Goal: Information Seeking & Learning: Learn about a topic

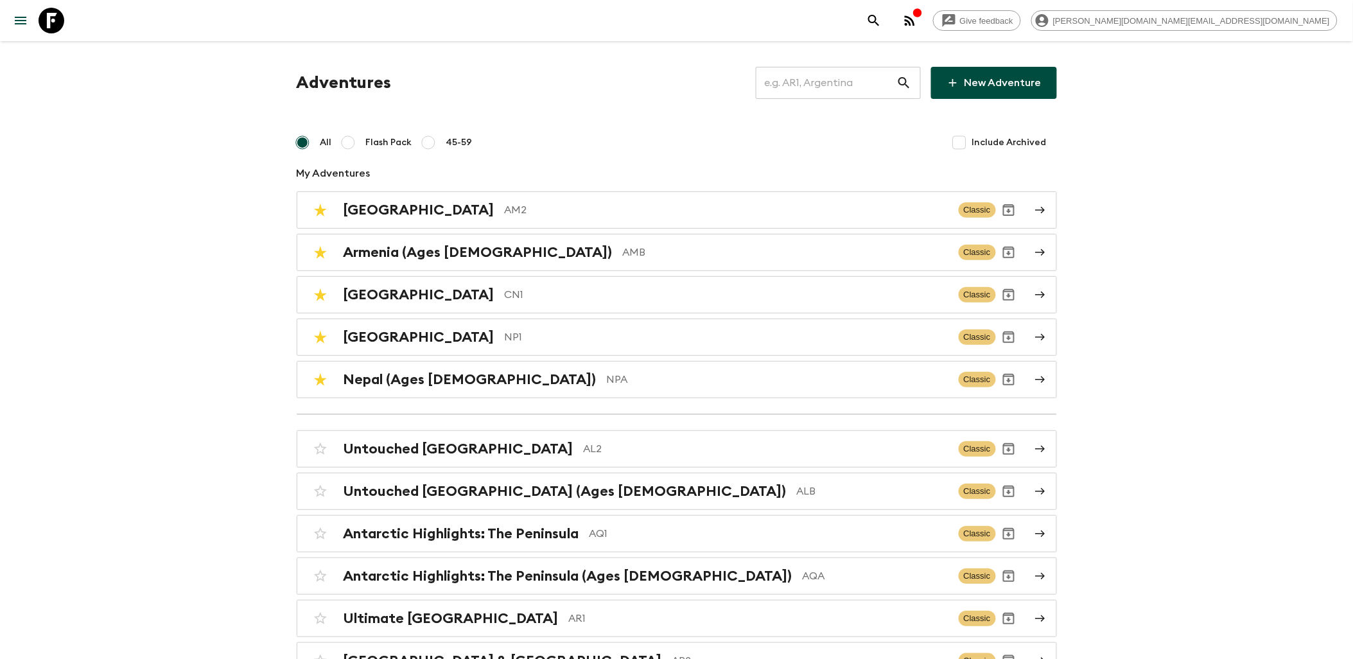
click at [53, 17] on icon at bounding box center [52, 21] width 26 height 26
click at [787, 88] on input "text" at bounding box center [826, 83] width 141 height 36
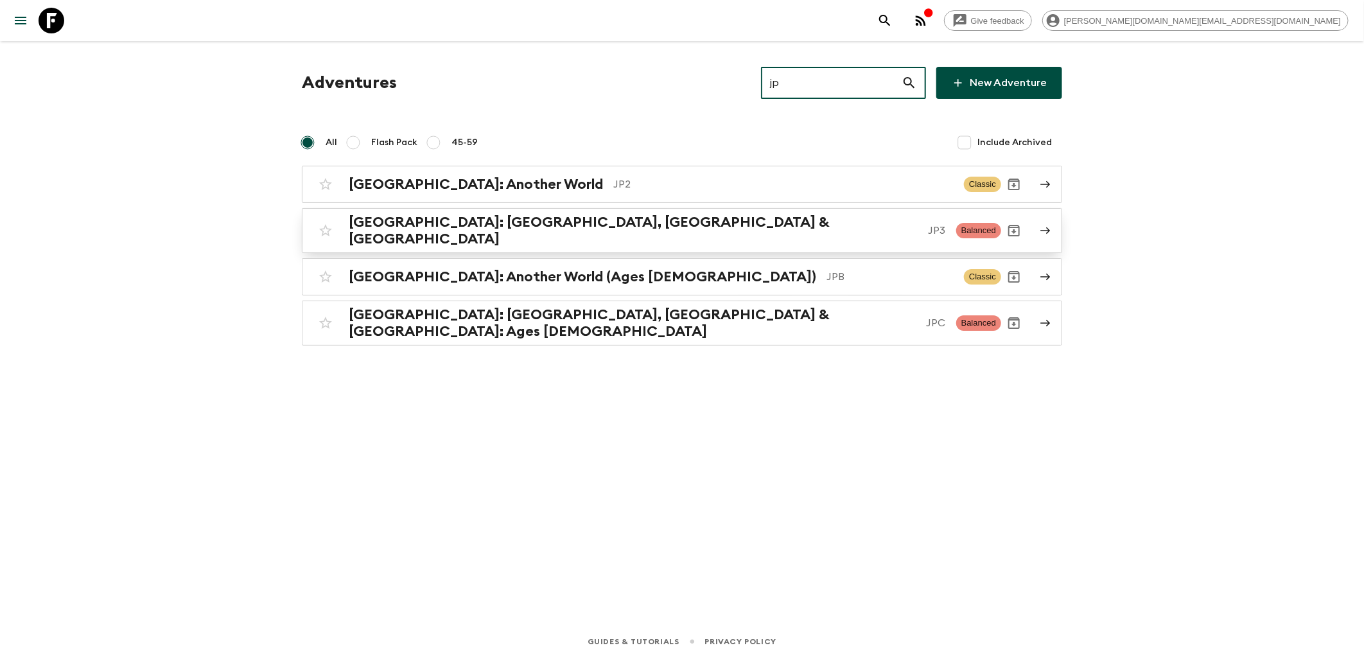
type input "jp"
click at [324, 227] on input "checkbox" at bounding box center [326, 231] width 26 height 26
checkbox input "false"
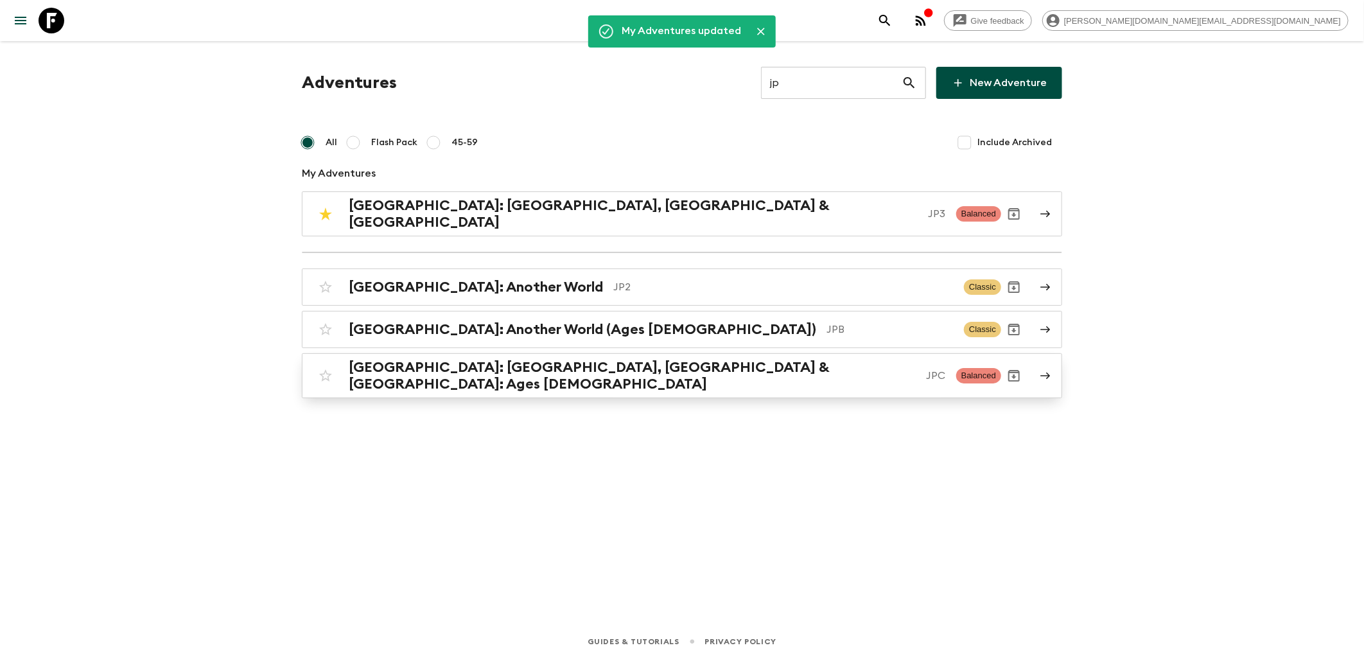
click at [326, 367] on input "checkbox" at bounding box center [326, 376] width 26 height 26
checkbox input "false"
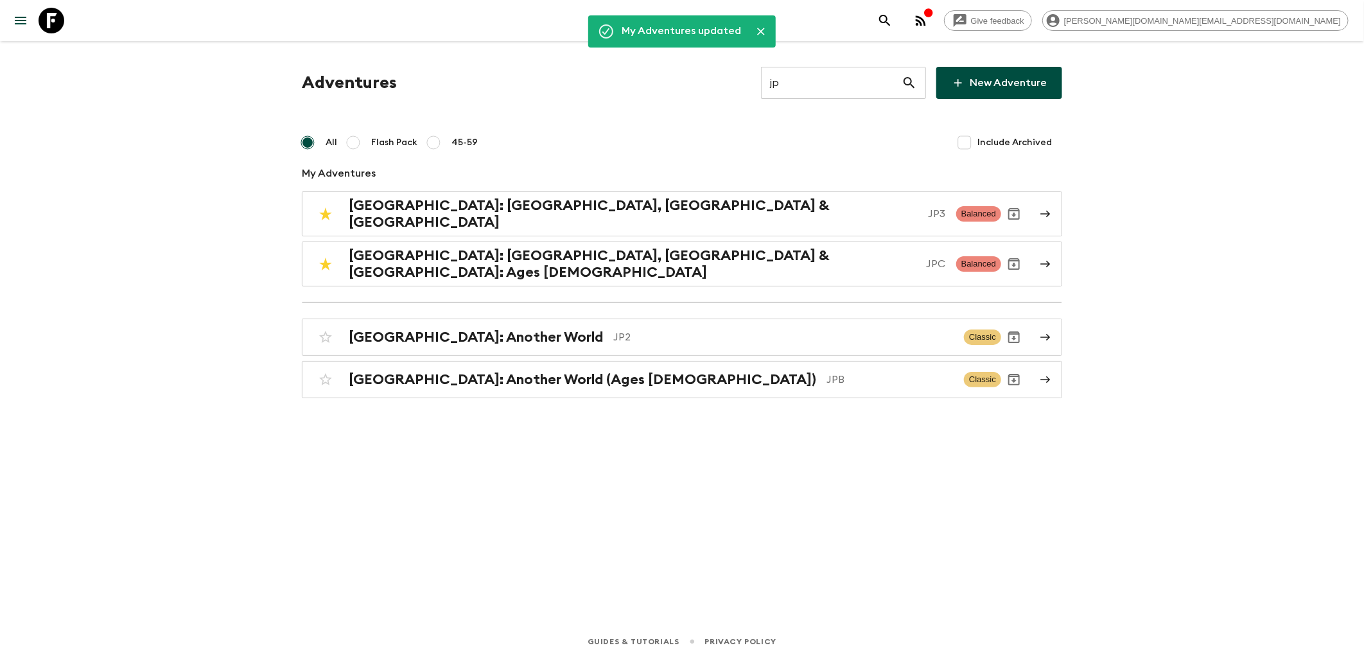
click at [804, 78] on input "jp" at bounding box center [831, 83] width 141 height 36
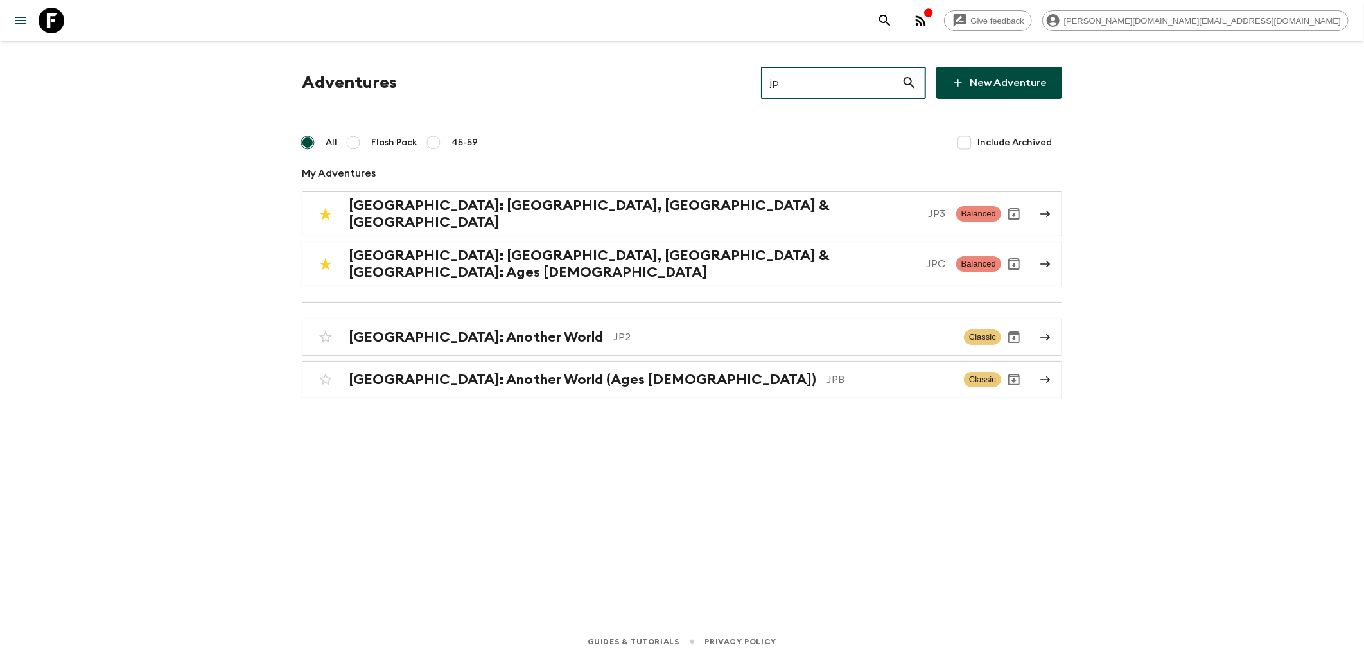
type input "j"
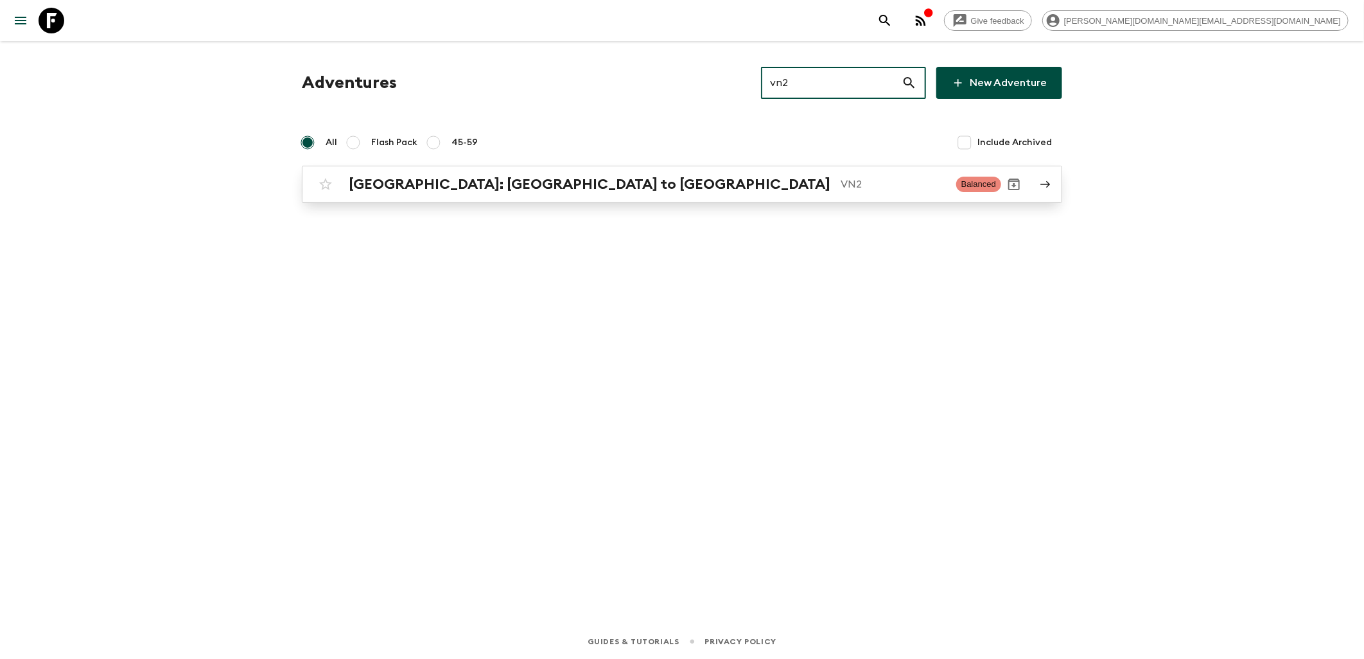
type input "vn2"
click at [326, 186] on input "checkbox" at bounding box center [326, 184] width 26 height 26
checkbox input "false"
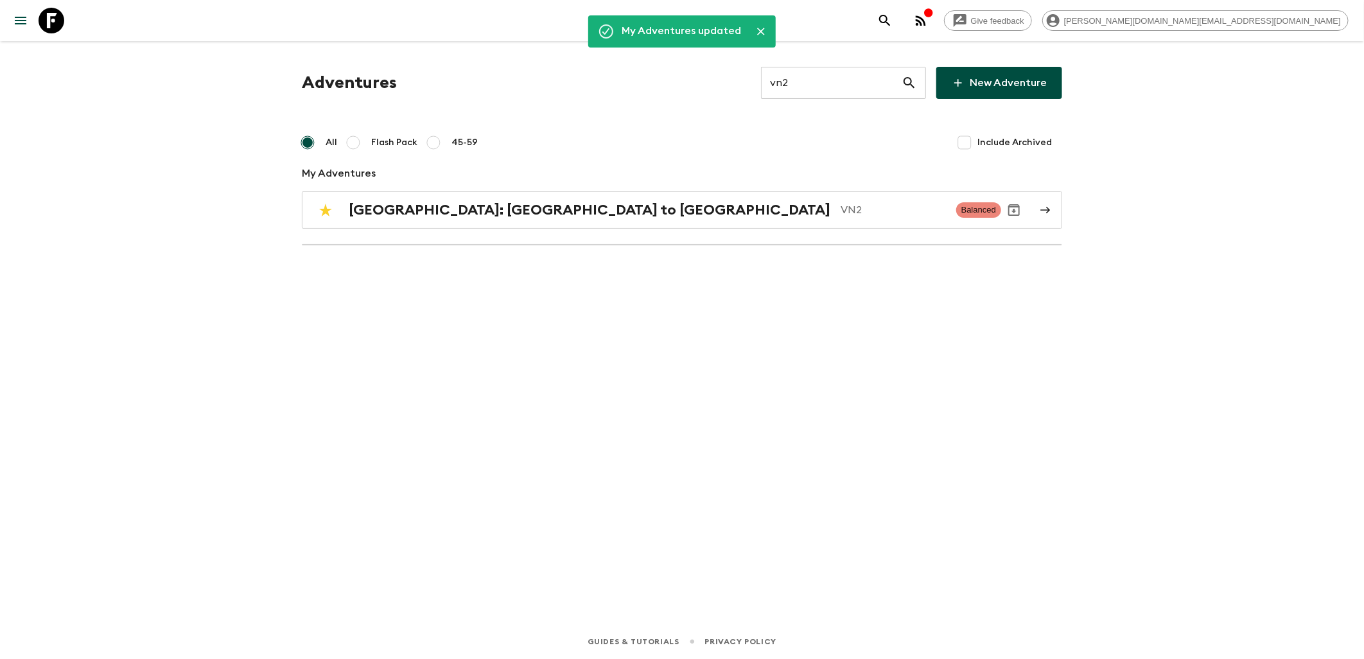
click at [816, 84] on input "vn2" at bounding box center [831, 83] width 141 height 36
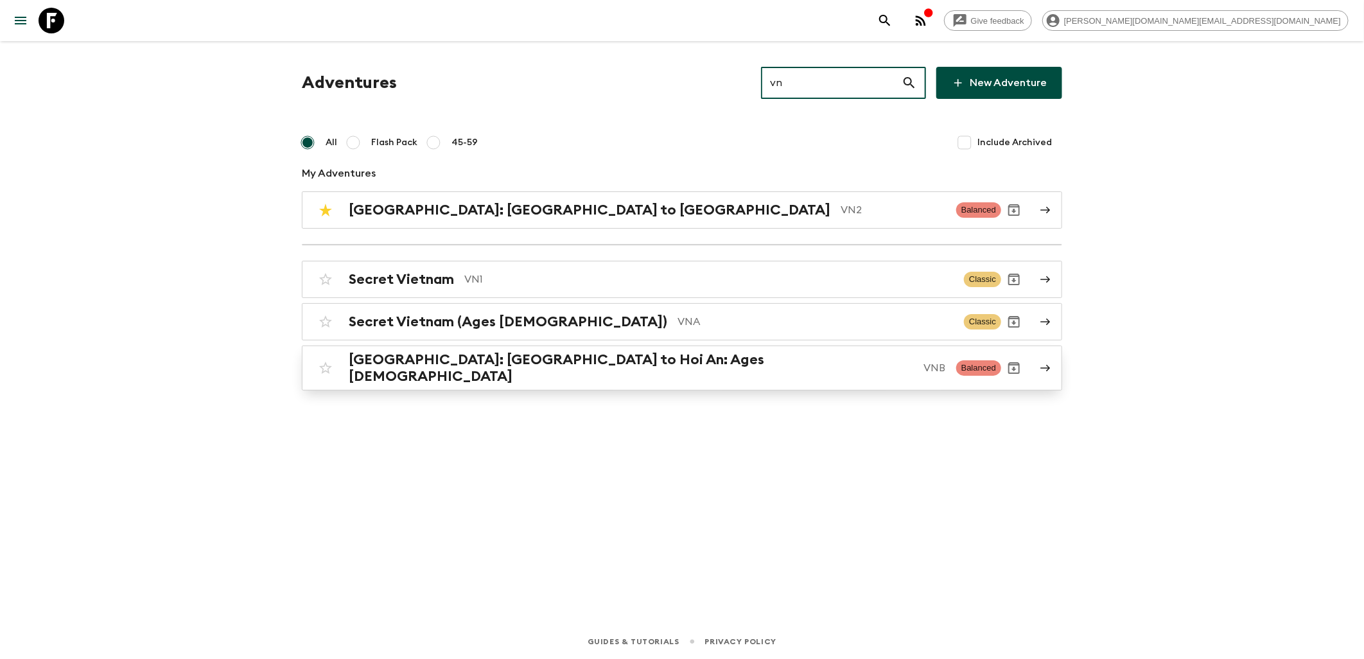
type input "vn"
click at [325, 364] on input "checkbox" at bounding box center [326, 368] width 26 height 26
checkbox input "false"
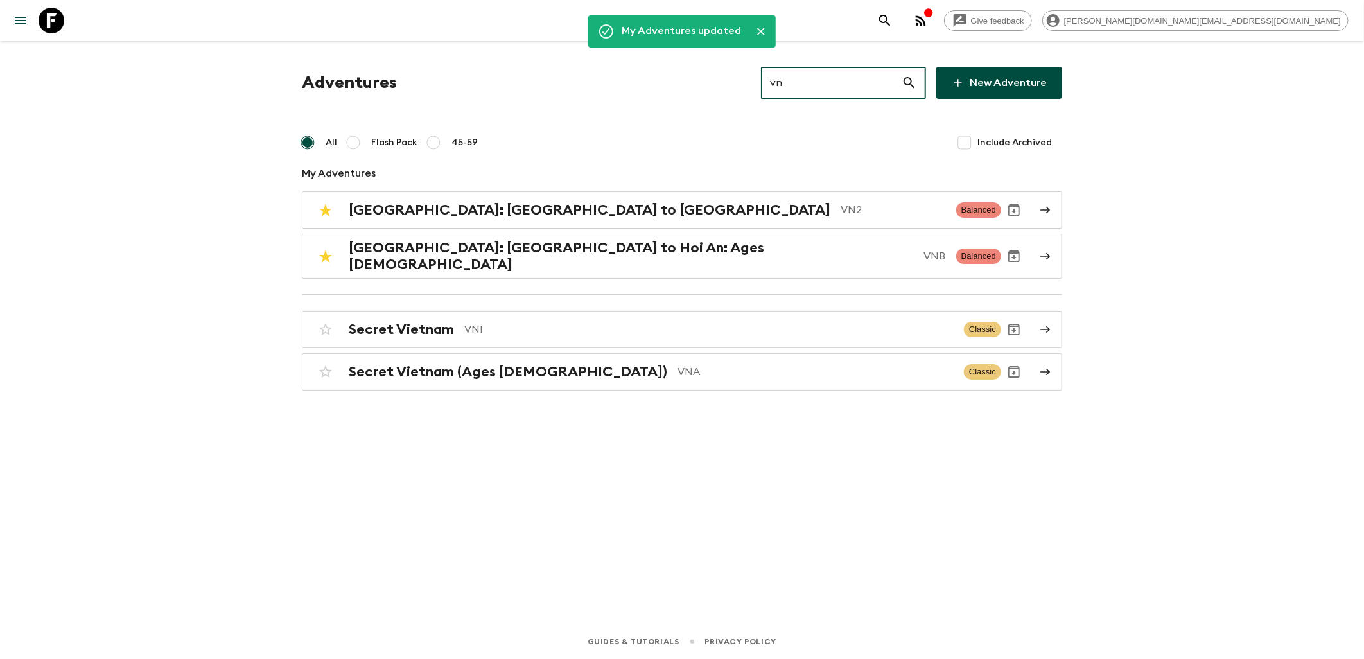
click at [813, 80] on input "vn" at bounding box center [831, 83] width 141 height 36
type input "v"
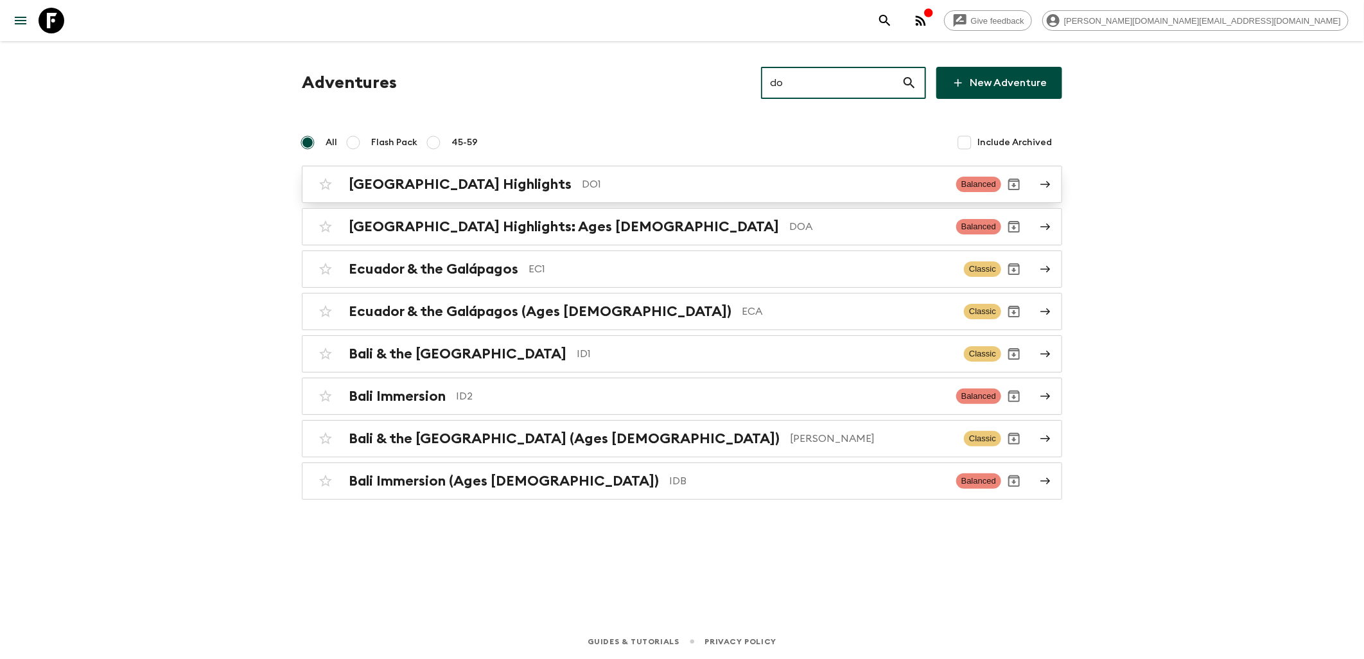
type input "do"
click at [326, 184] on input "checkbox" at bounding box center [326, 184] width 26 height 26
checkbox input "false"
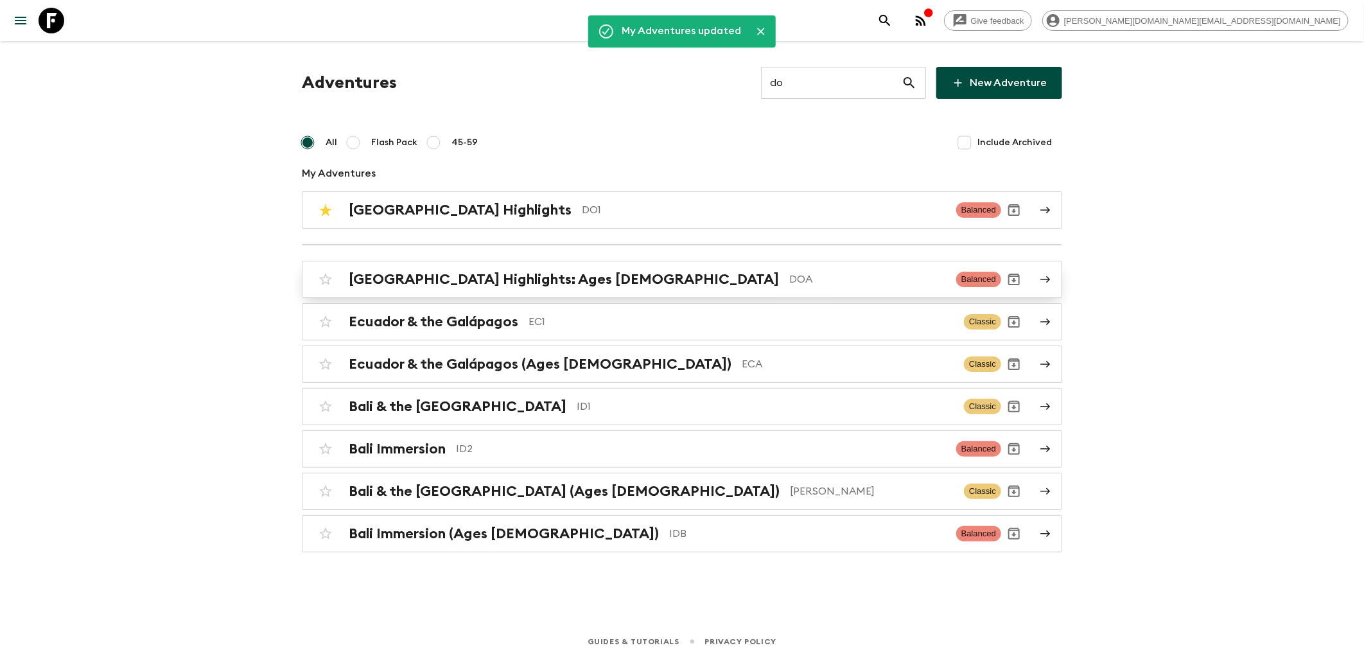
click at [325, 279] on input "checkbox" at bounding box center [326, 280] width 26 height 26
checkbox input "false"
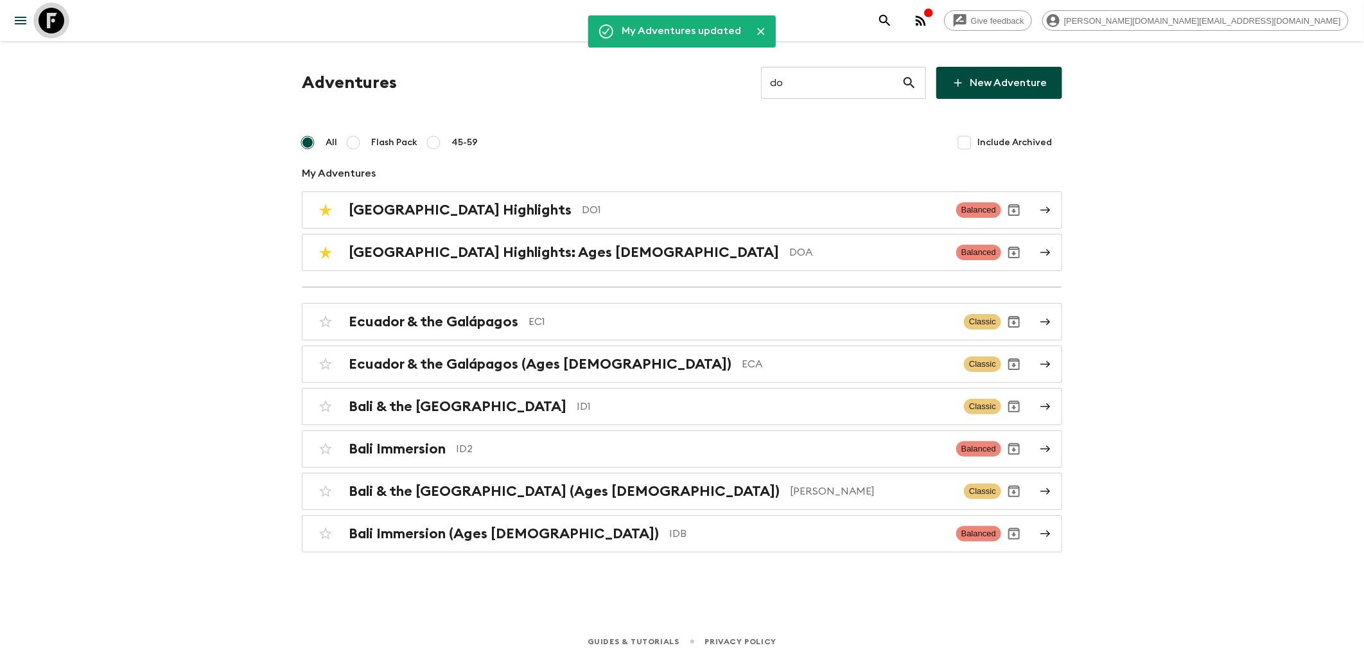
click at [51, 28] on icon at bounding box center [52, 21] width 26 height 26
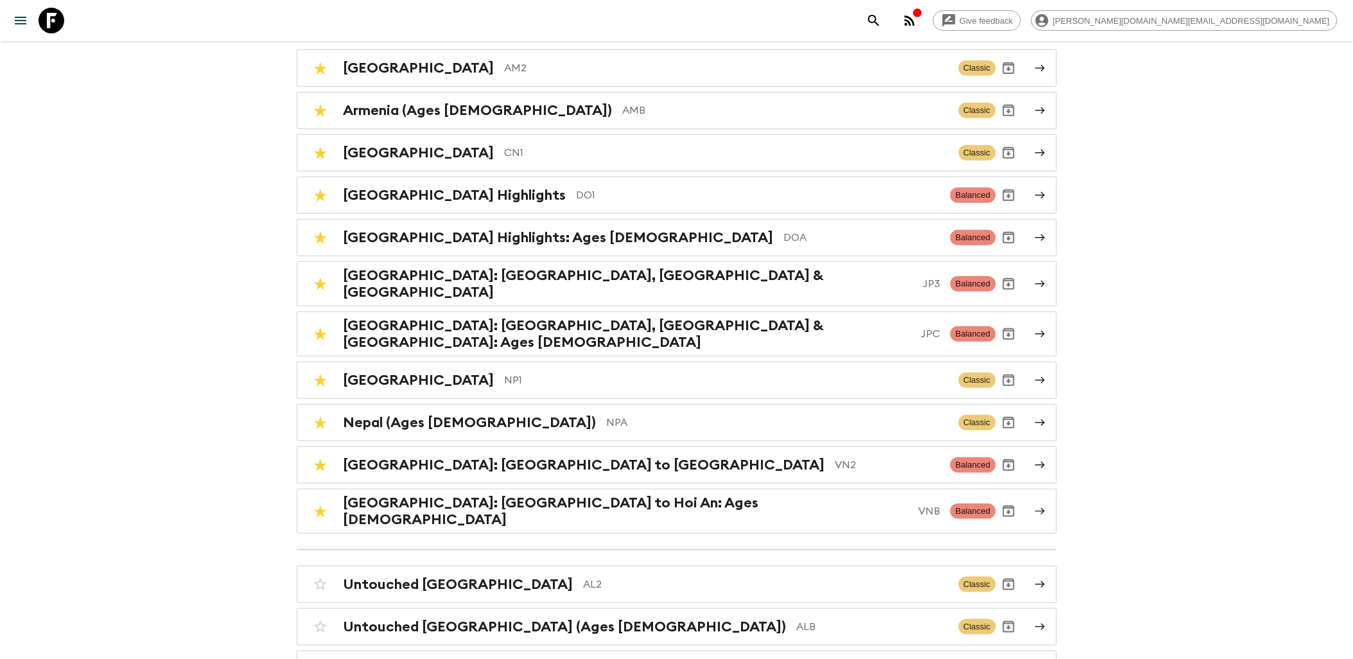
scroll to position [143, 0]
click at [479, 285] on h2 "[GEOGRAPHIC_DATA]: [GEOGRAPHIC_DATA], [GEOGRAPHIC_DATA] & [GEOGRAPHIC_DATA]" at bounding box center [629, 283] width 570 height 33
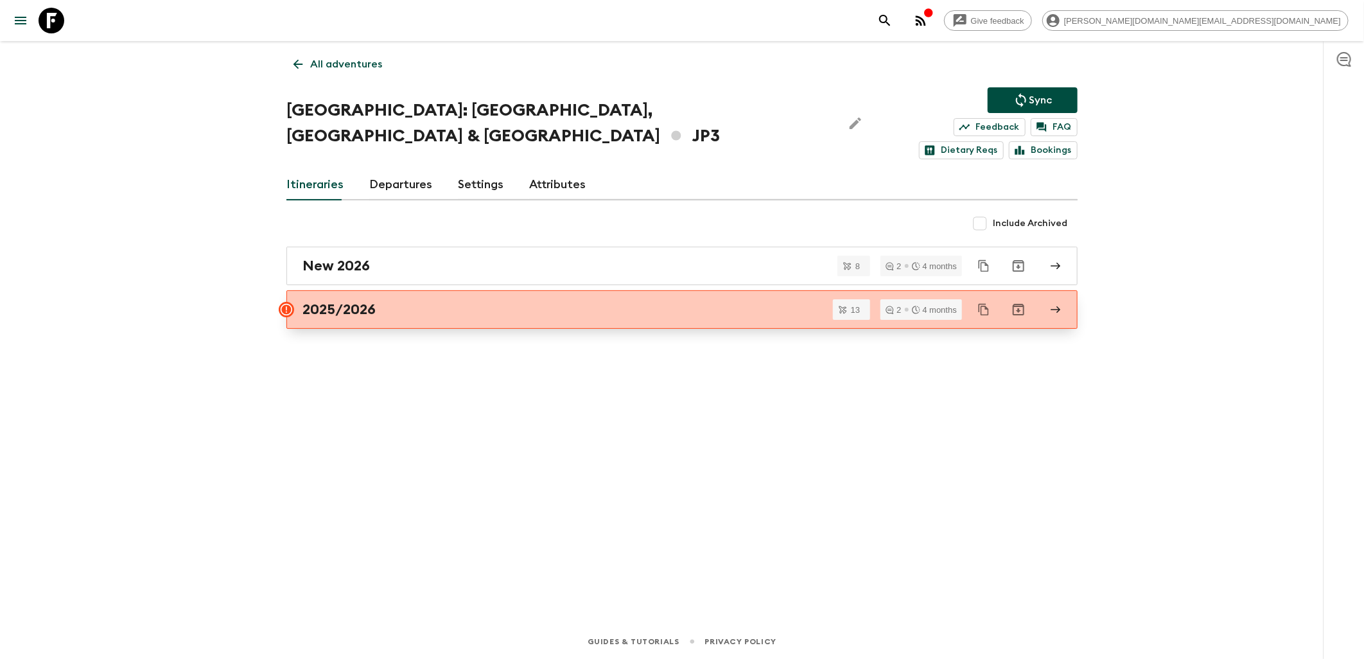
click at [414, 301] on div "2025/2026" at bounding box center [670, 309] width 735 height 17
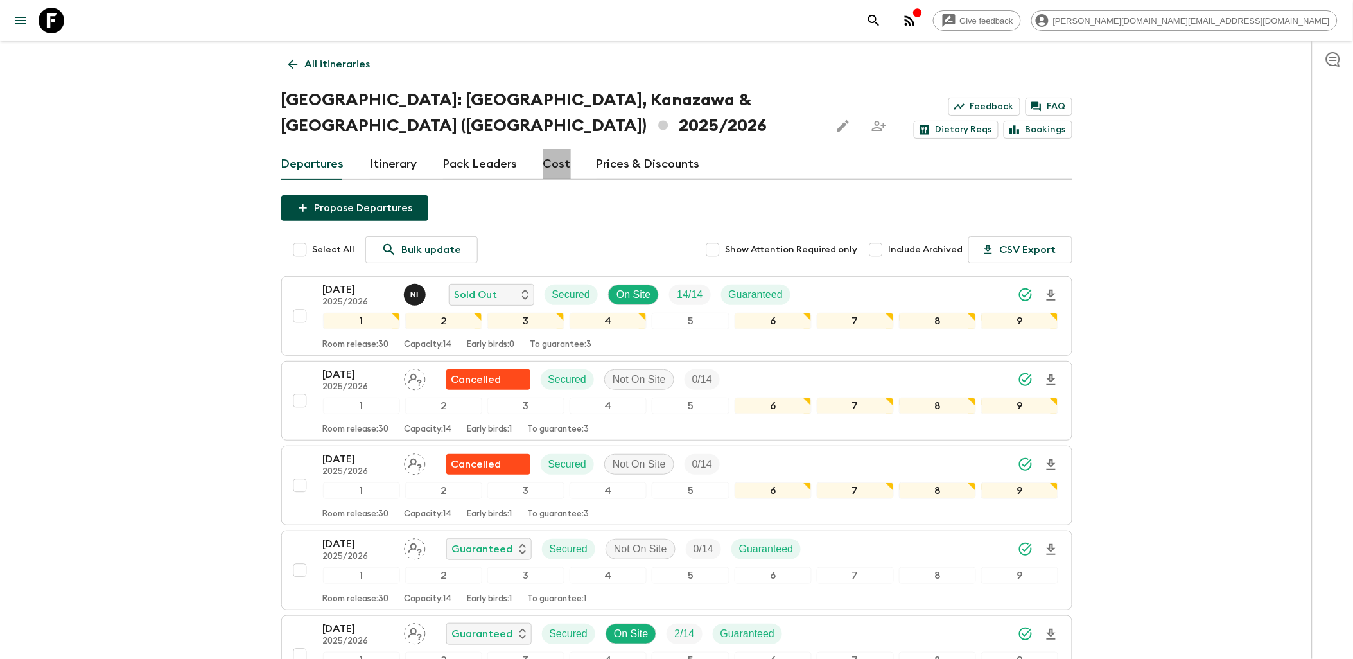
click at [559, 149] on link "Cost" at bounding box center [557, 164] width 28 height 31
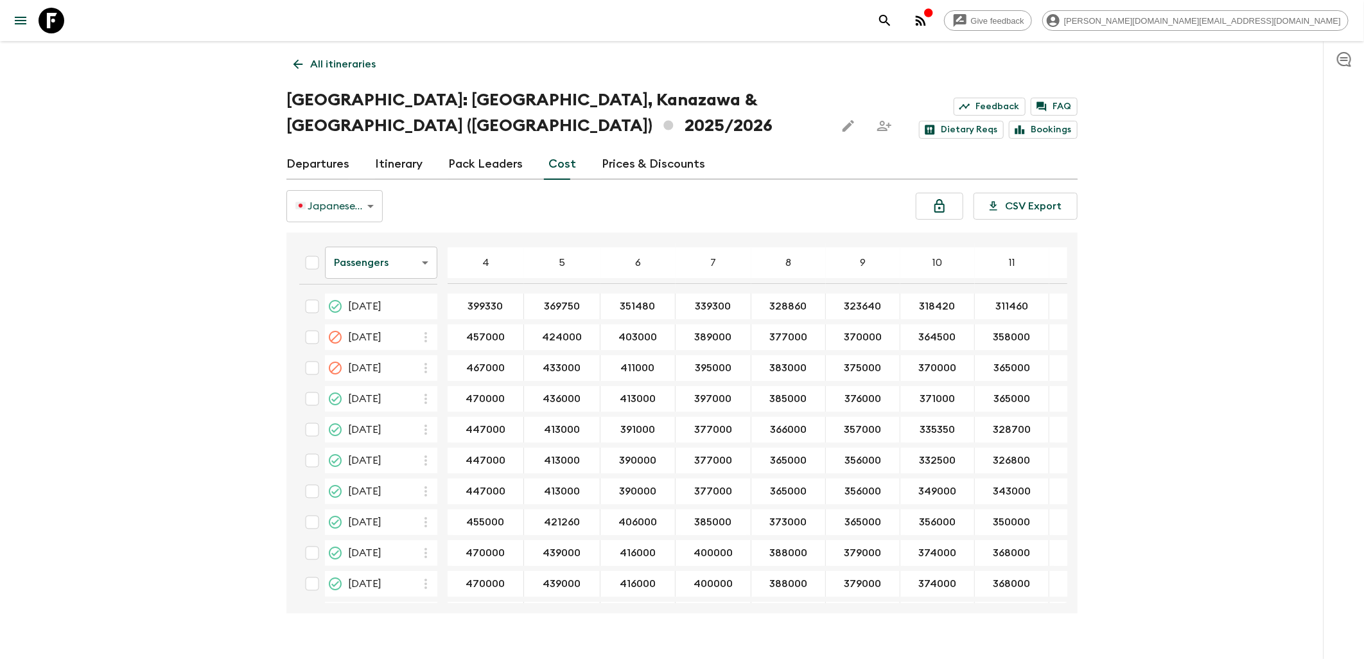
click at [355, 177] on body "Give feedback [PERSON_NAME][DOMAIN_NAME][EMAIL_ADDRESS][DOMAIN_NAME] All itiner…" at bounding box center [682, 342] width 1364 height 684
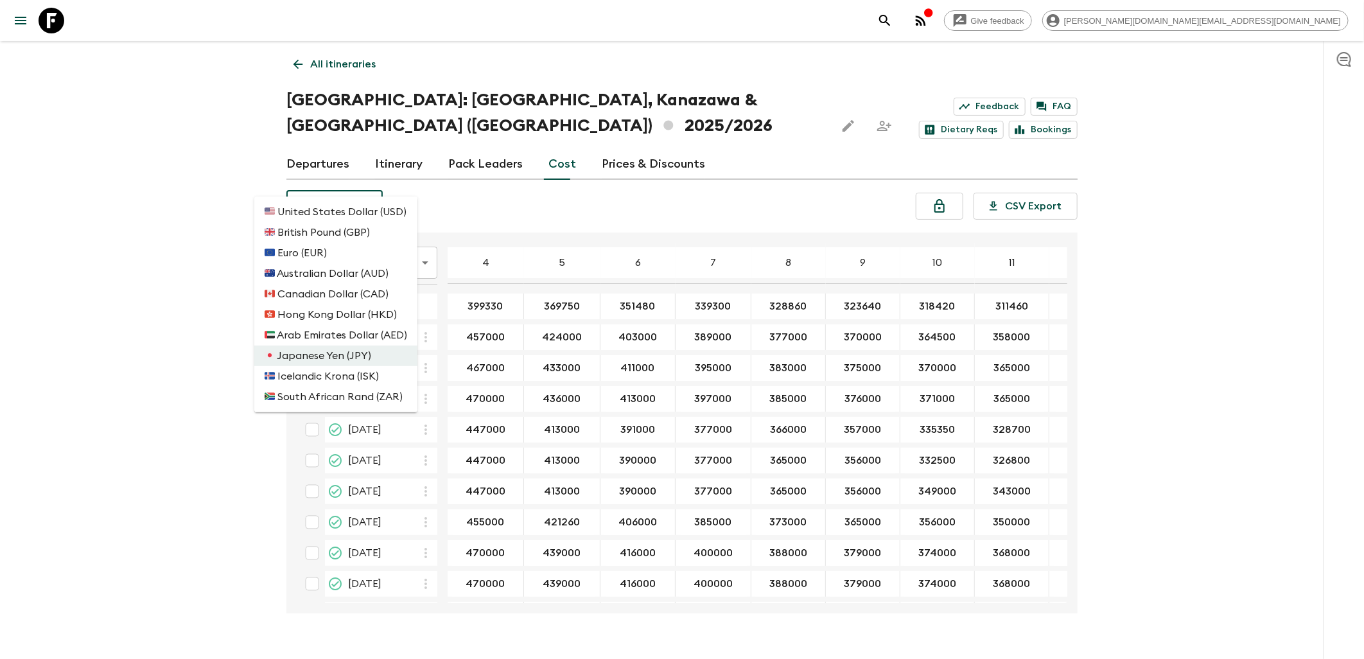
click at [332, 216] on li "🇺🇸 United States Dollar (USD)" at bounding box center [335, 212] width 163 height 21
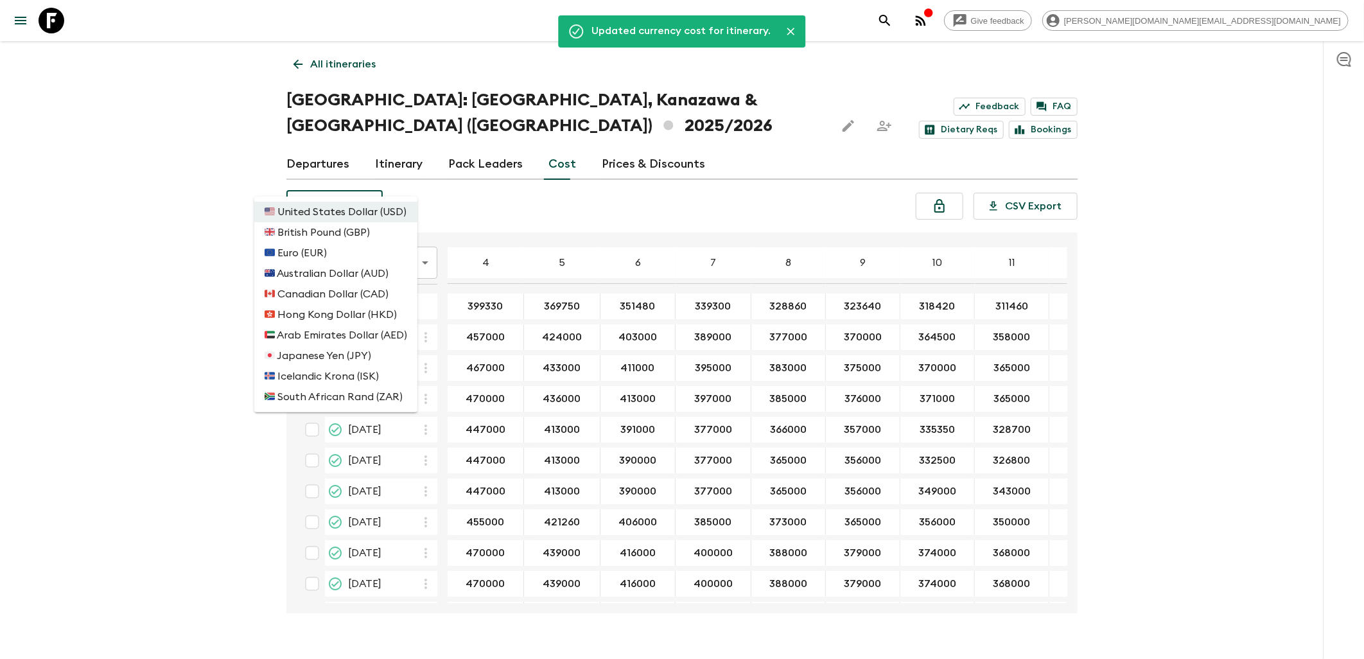
click at [360, 183] on body "Give feedback [PERSON_NAME][DOMAIN_NAME][EMAIL_ADDRESS][DOMAIN_NAME] Updated cu…" at bounding box center [682, 342] width 1364 height 684
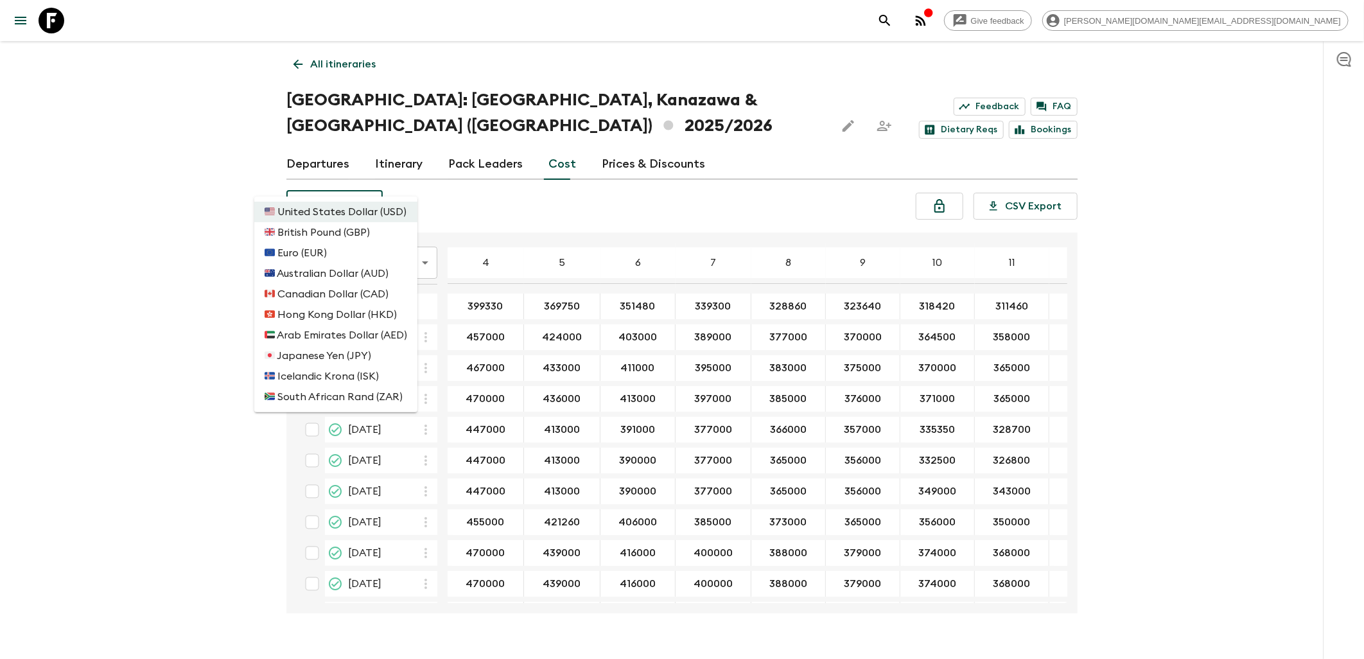
click at [330, 357] on li "🇯🇵 Japanese Yen (JPY)" at bounding box center [335, 356] width 163 height 21
type input "JPY"
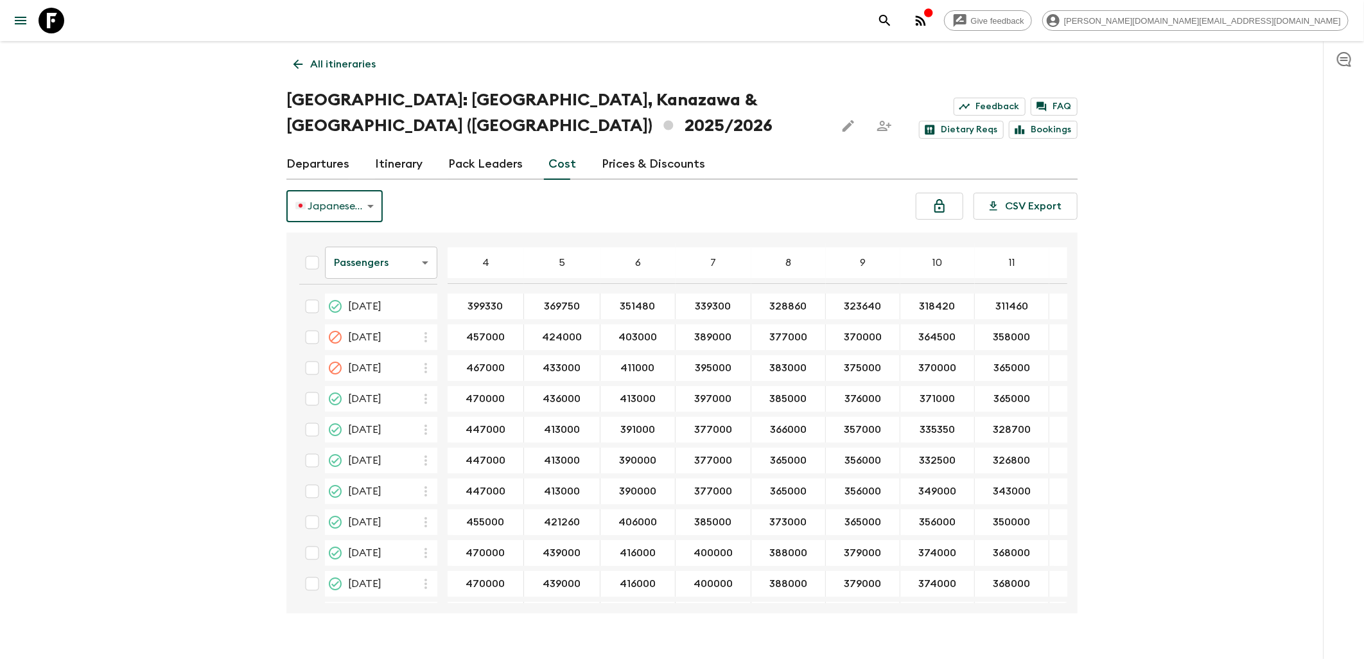
click at [51, 23] on icon at bounding box center [52, 21] width 26 height 26
